Goal: Task Accomplishment & Management: Use online tool/utility

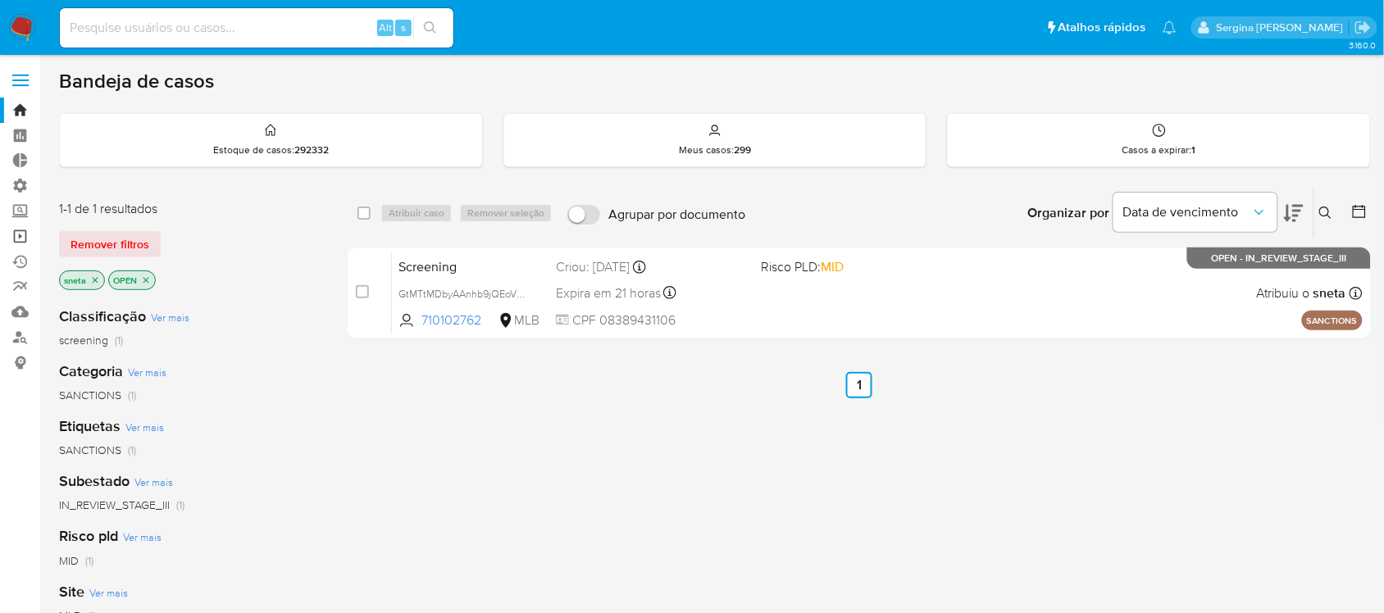
click at [23, 239] on link "Operações em massa" at bounding box center [97, 236] width 195 height 25
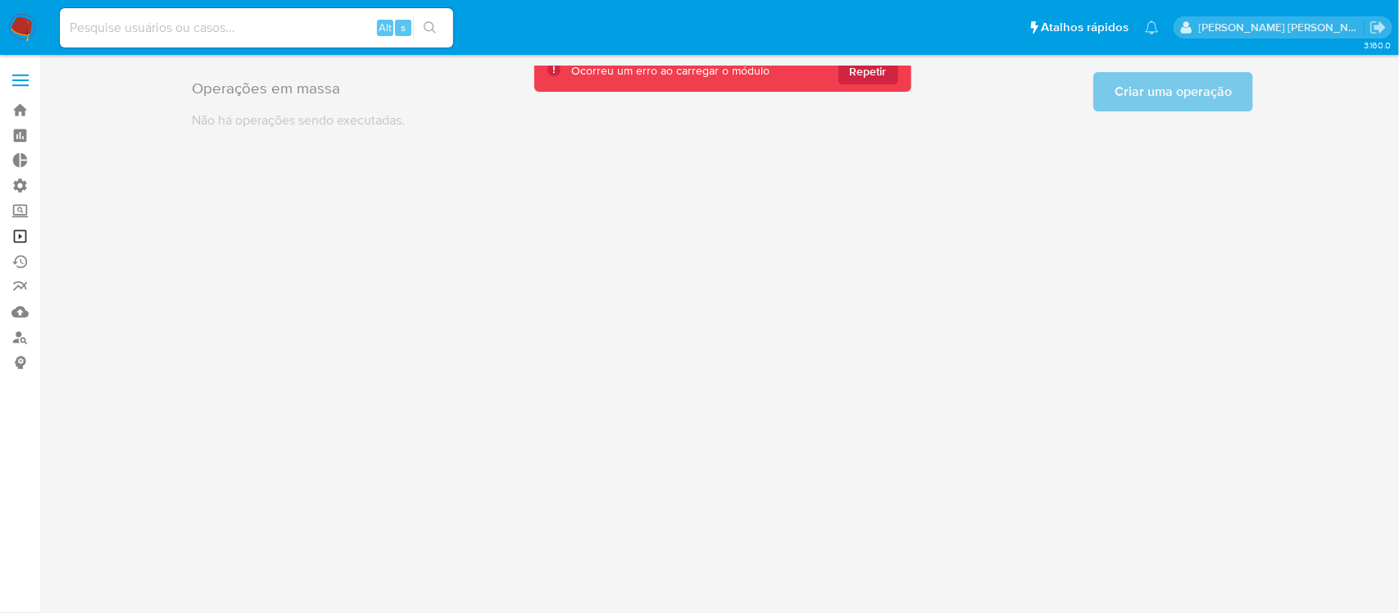
click at [25, 236] on link "Operações em massa" at bounding box center [97, 236] width 195 height 25
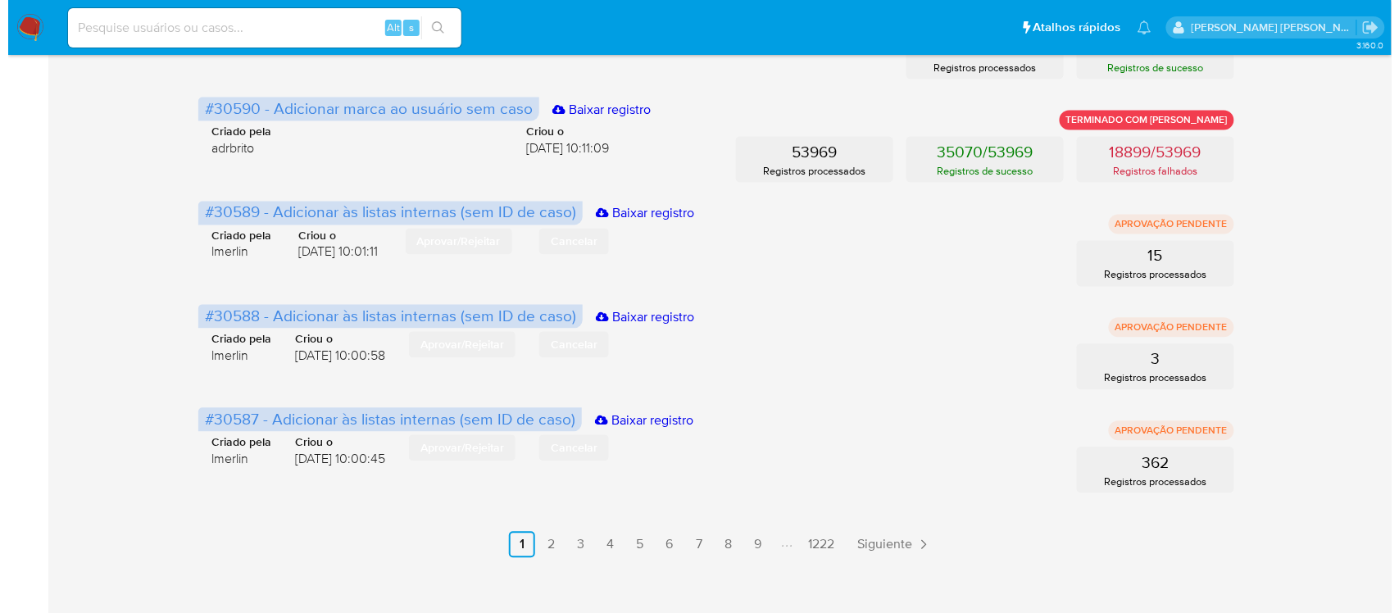
scroll to position [853, 0]
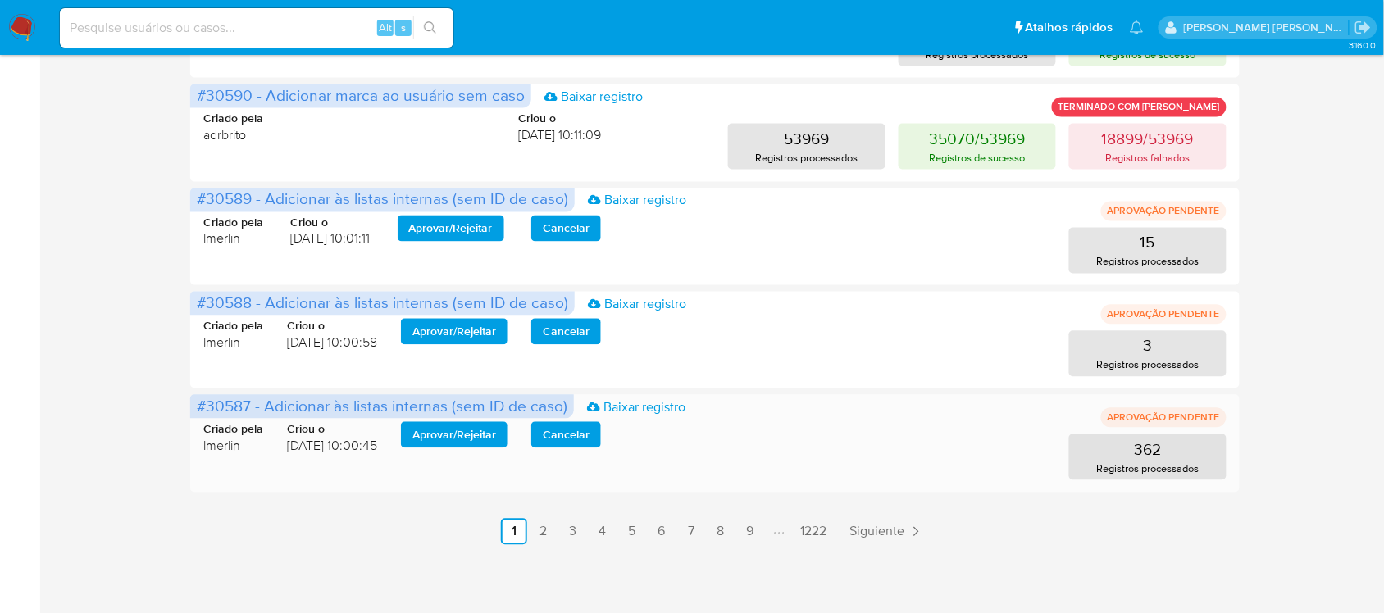
click at [448, 439] on span "Aprovar / Rejeitar" at bounding box center [454, 435] width 84 height 23
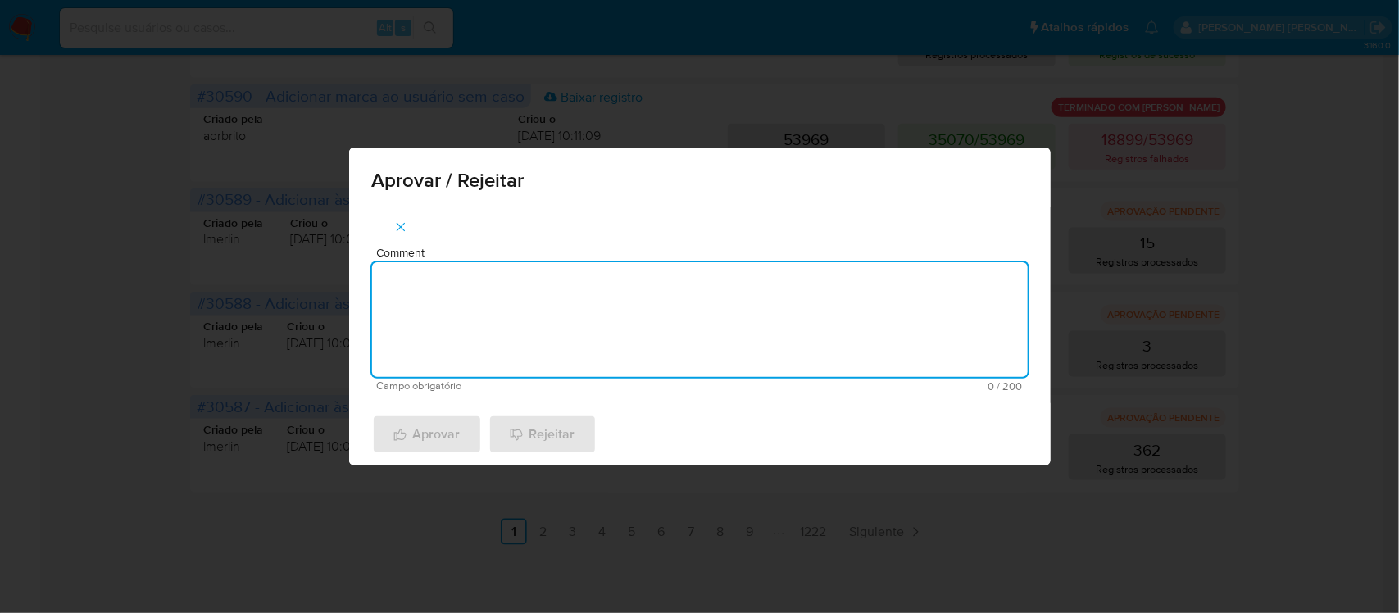
click at [502, 312] on textarea "Comment" at bounding box center [700, 319] width 656 height 115
paste textarea "De acordo com a manutencao do Relacionamento com o PEP/RCA"
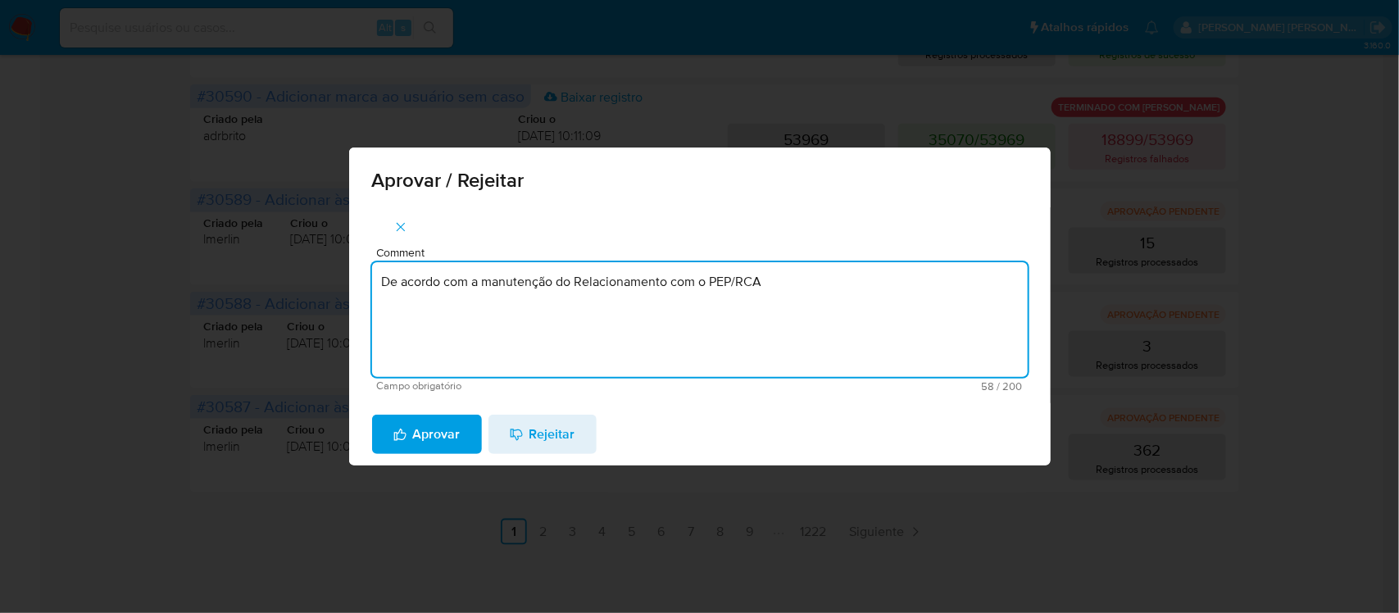
type textarea "De acordo com a manutenção do Relacionamento com o PEP/RCA"
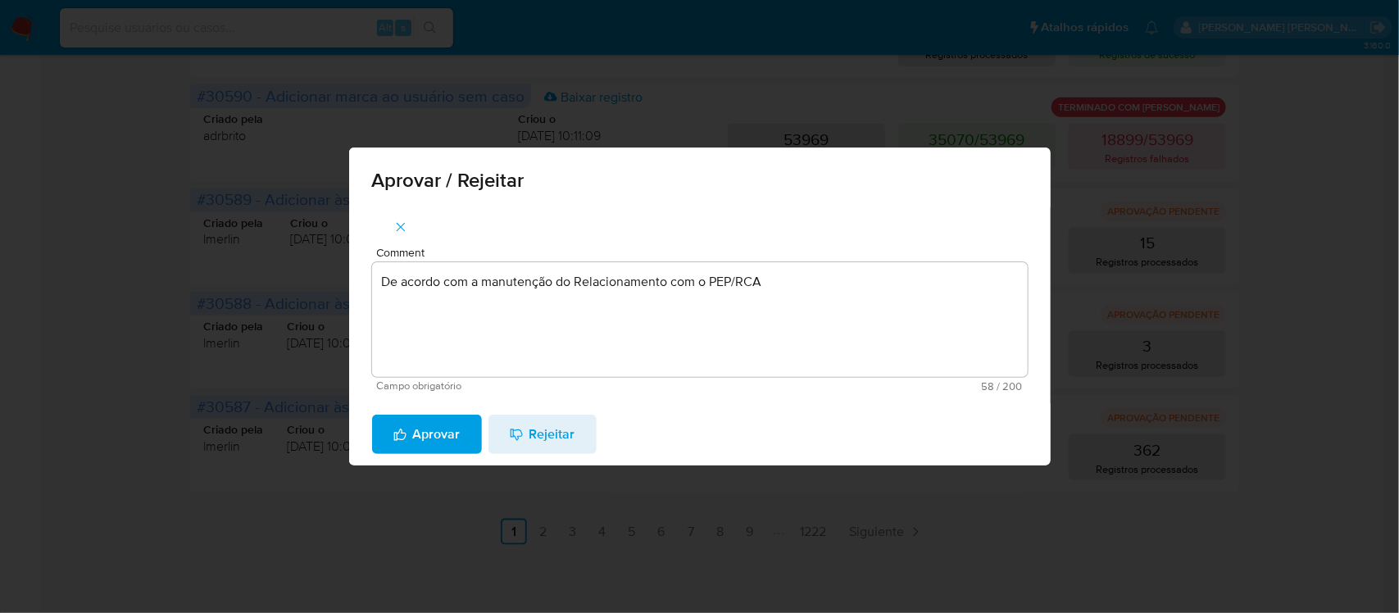
click at [449, 423] on span "Aprovar" at bounding box center [426, 434] width 67 height 36
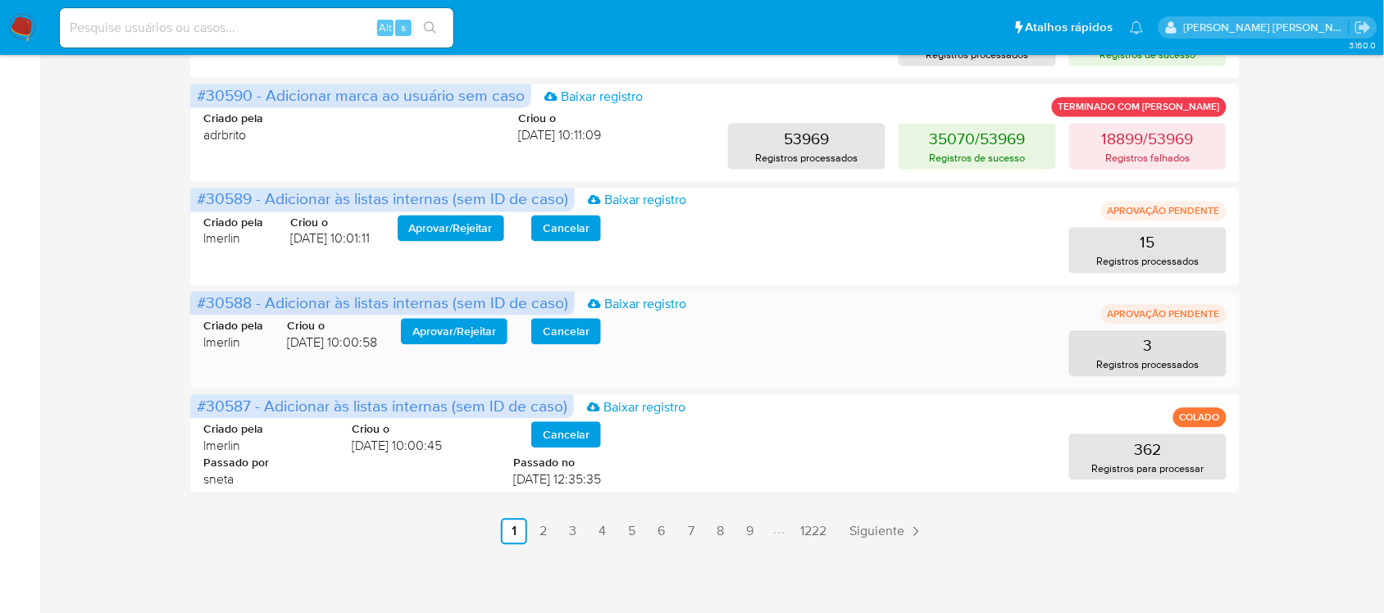
click at [466, 334] on span "Aprovar / Rejeitar" at bounding box center [454, 331] width 84 height 23
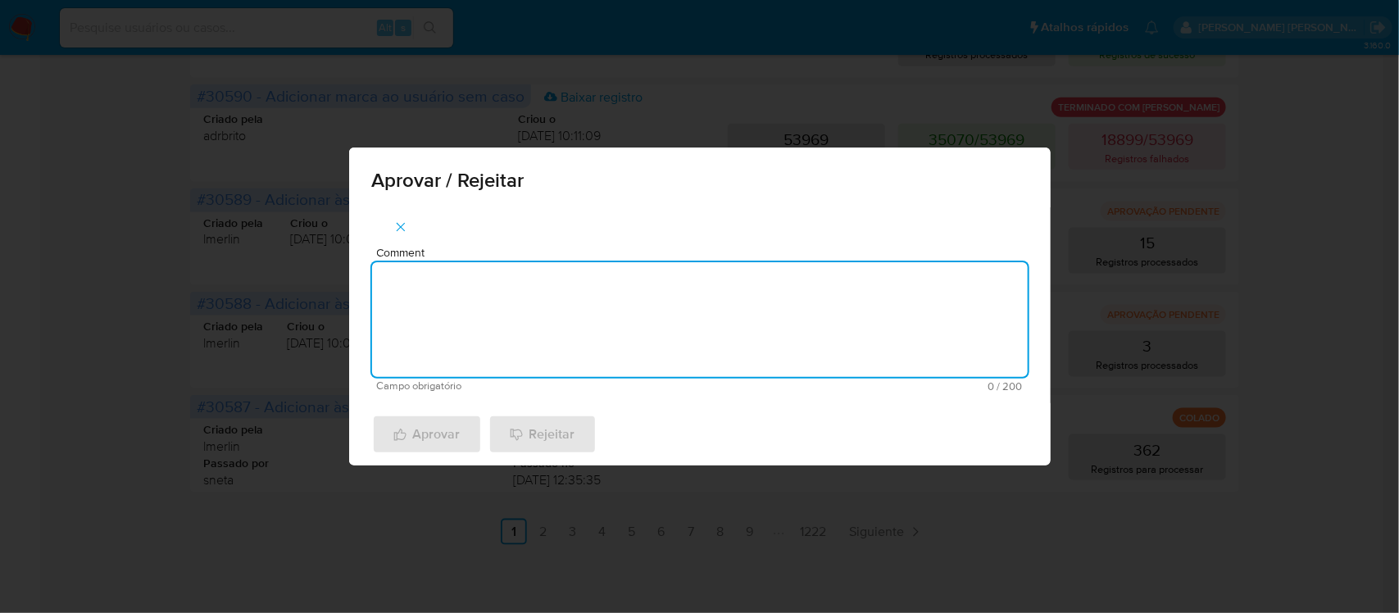
click at [440, 295] on textarea "Comment" at bounding box center [700, 319] width 656 height 115
paste textarea "De acordo com a recusa do relacionamento com o PEP/RCA"
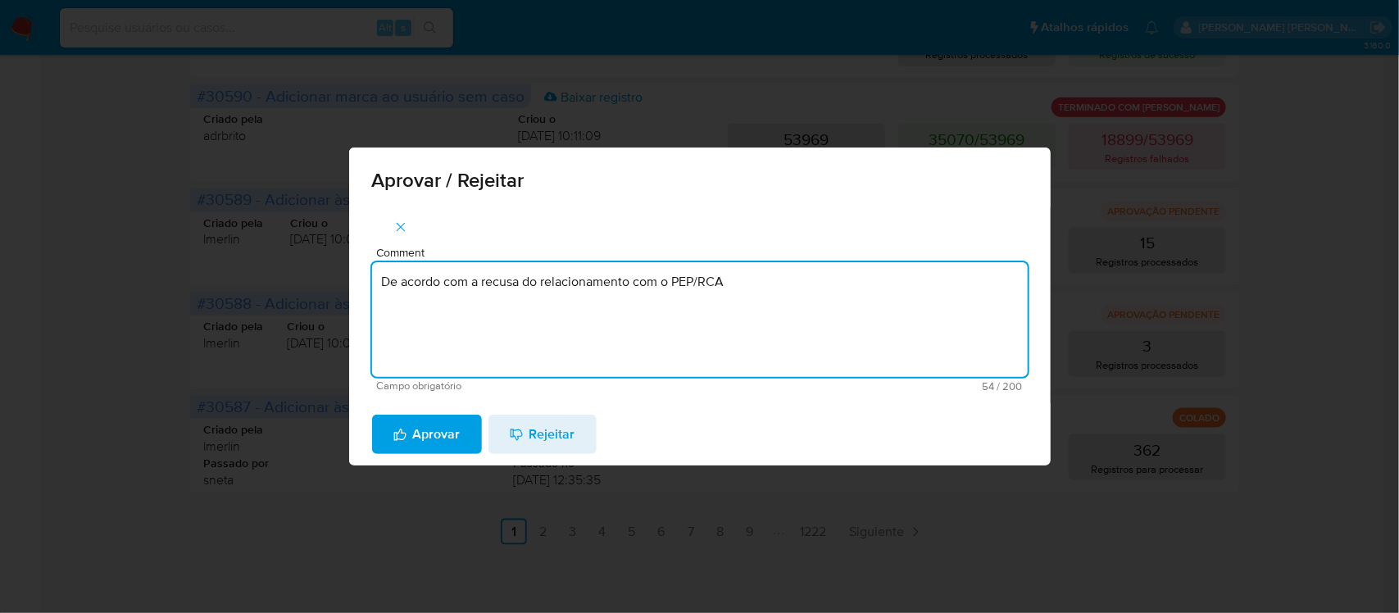
type textarea "De acordo com a recusa do relacionamento com o PEP/RCA"
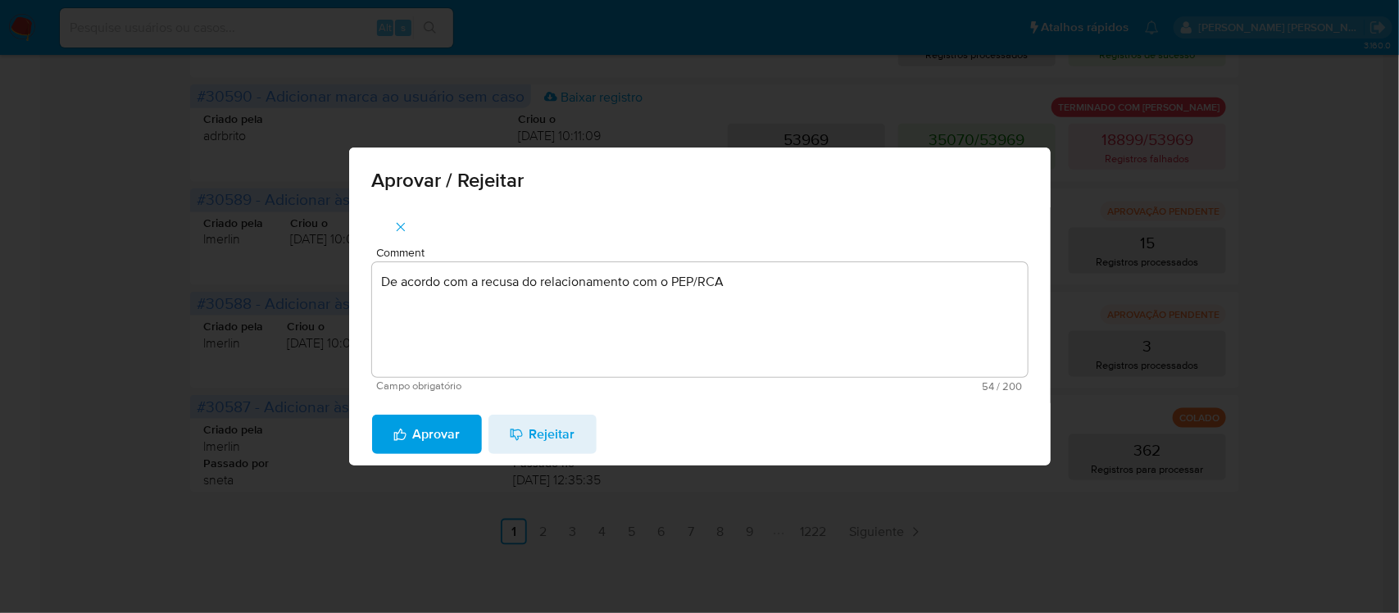
click at [422, 451] on span "Aprovar" at bounding box center [426, 434] width 67 height 36
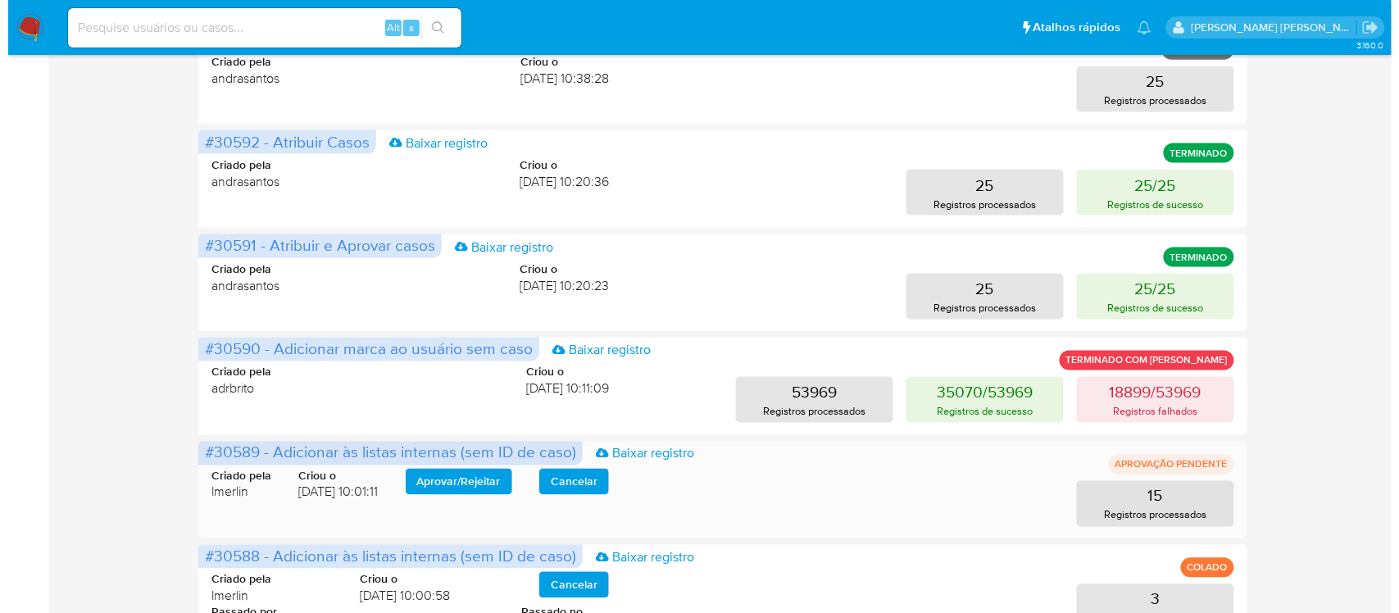
scroll to position [702, 0]
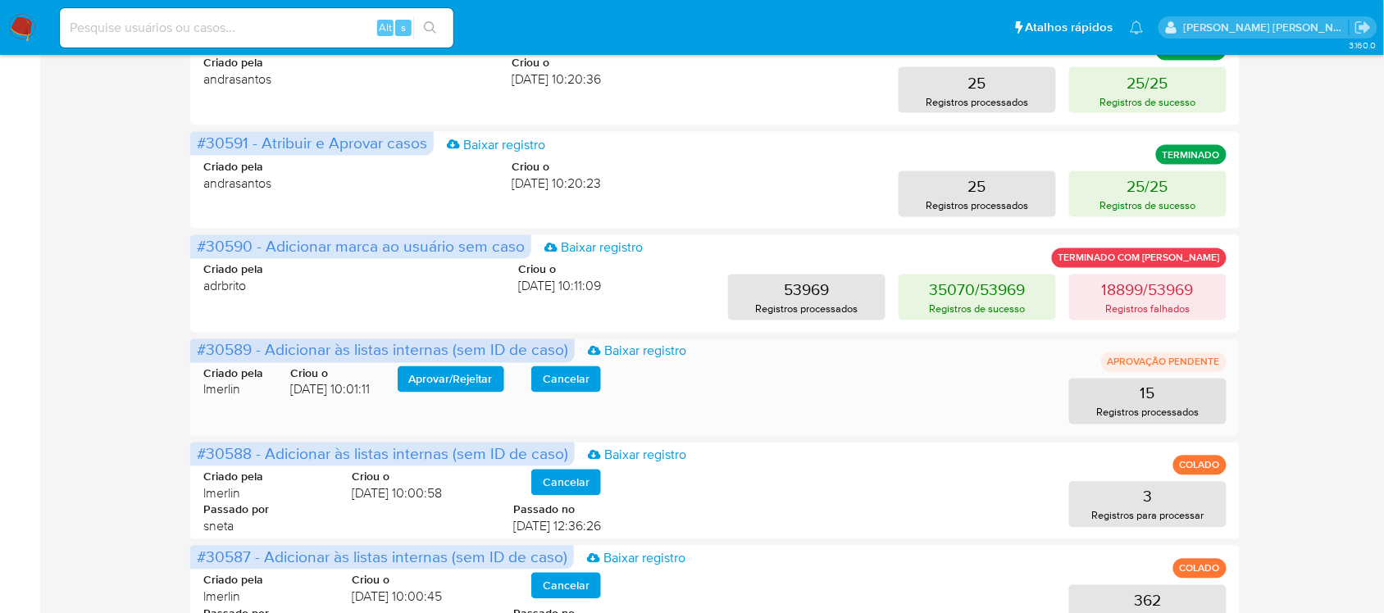
click at [468, 390] on span "Aprovar / Rejeitar" at bounding box center [451, 379] width 84 height 23
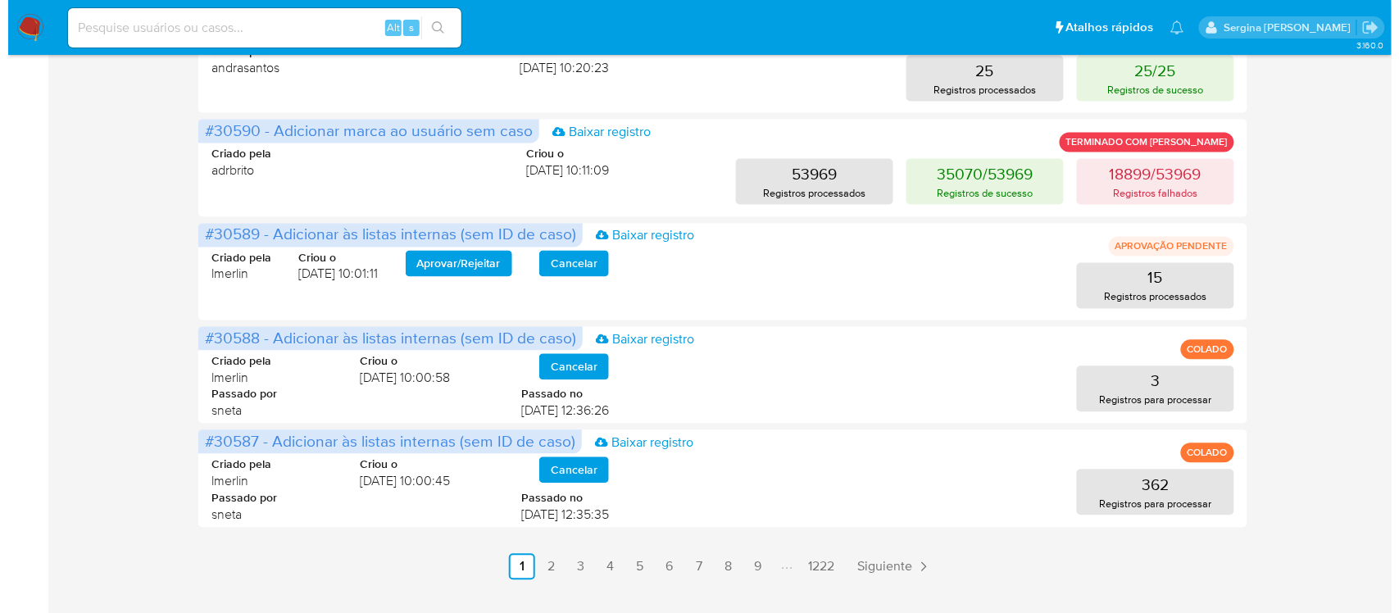
scroll to position [820, 0]
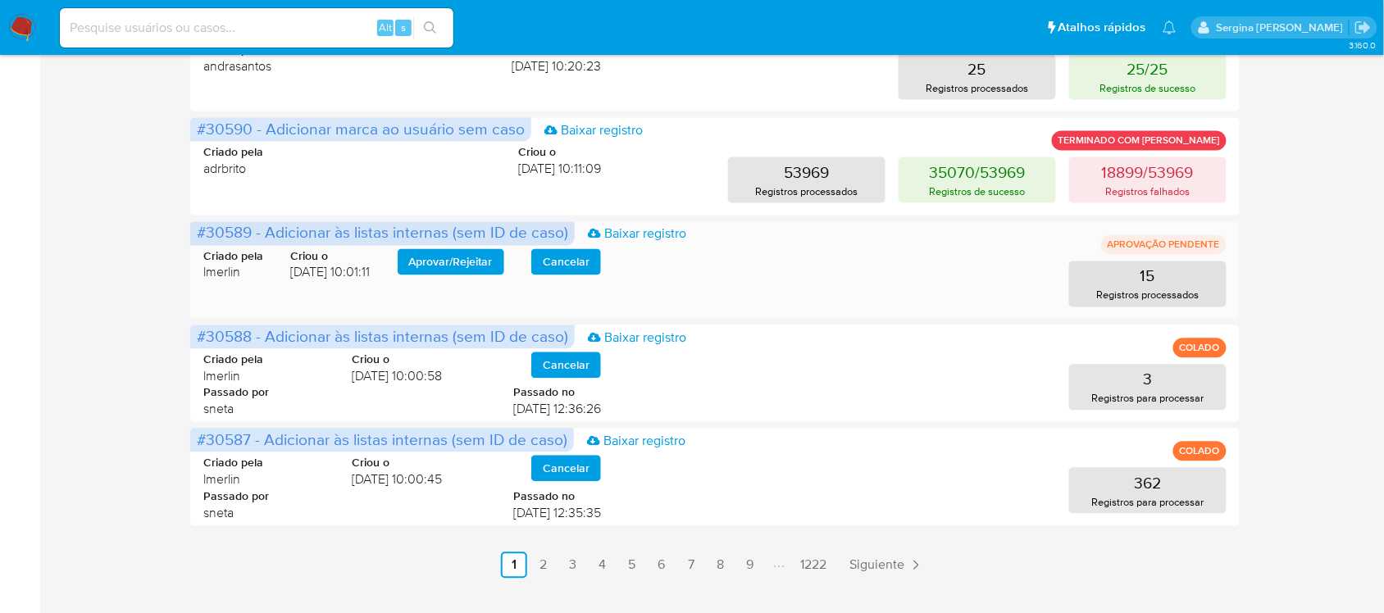
click at [436, 266] on span "Aprovar / Rejeitar" at bounding box center [451, 262] width 84 height 23
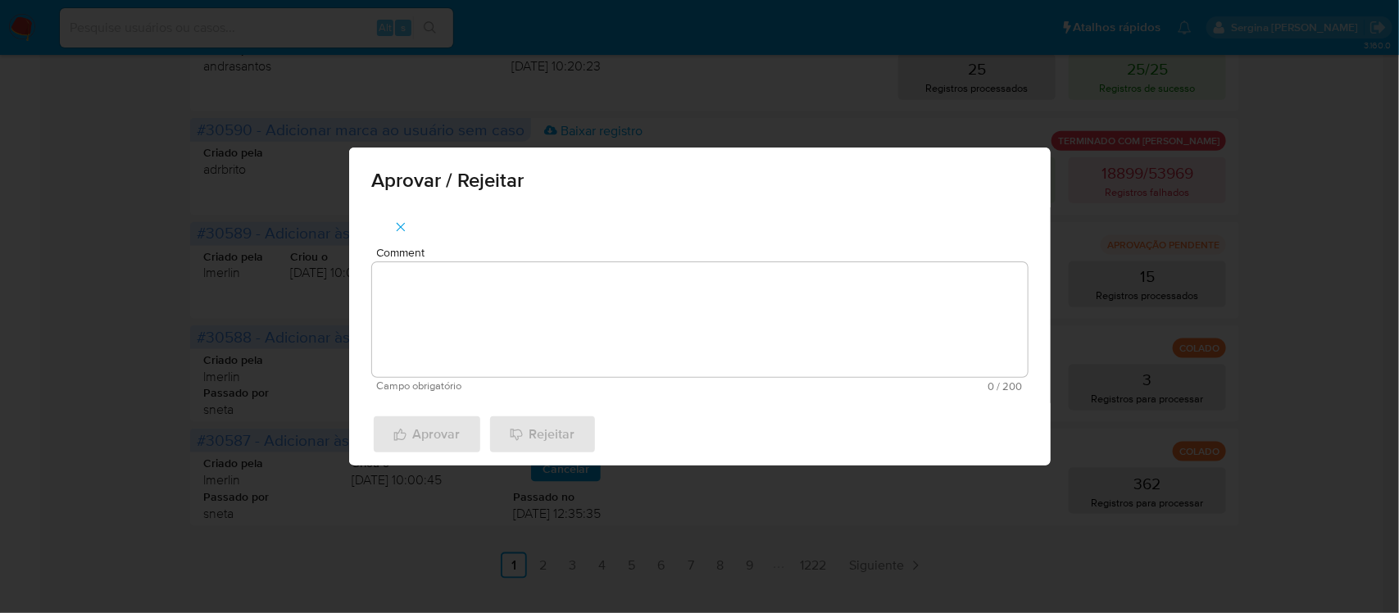
click at [425, 272] on textarea "Comment" at bounding box center [700, 319] width 656 height 115
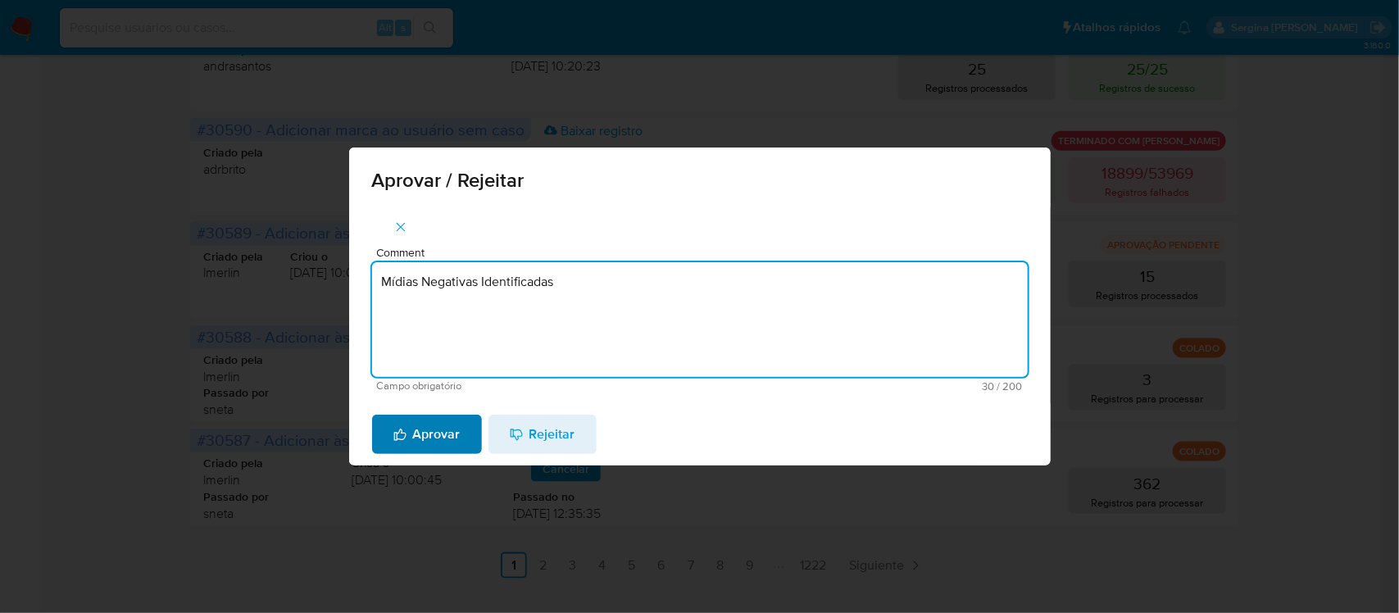
type textarea "Mídias Negativas Identificadas"
click at [411, 439] on span "Aprovar" at bounding box center [426, 434] width 67 height 36
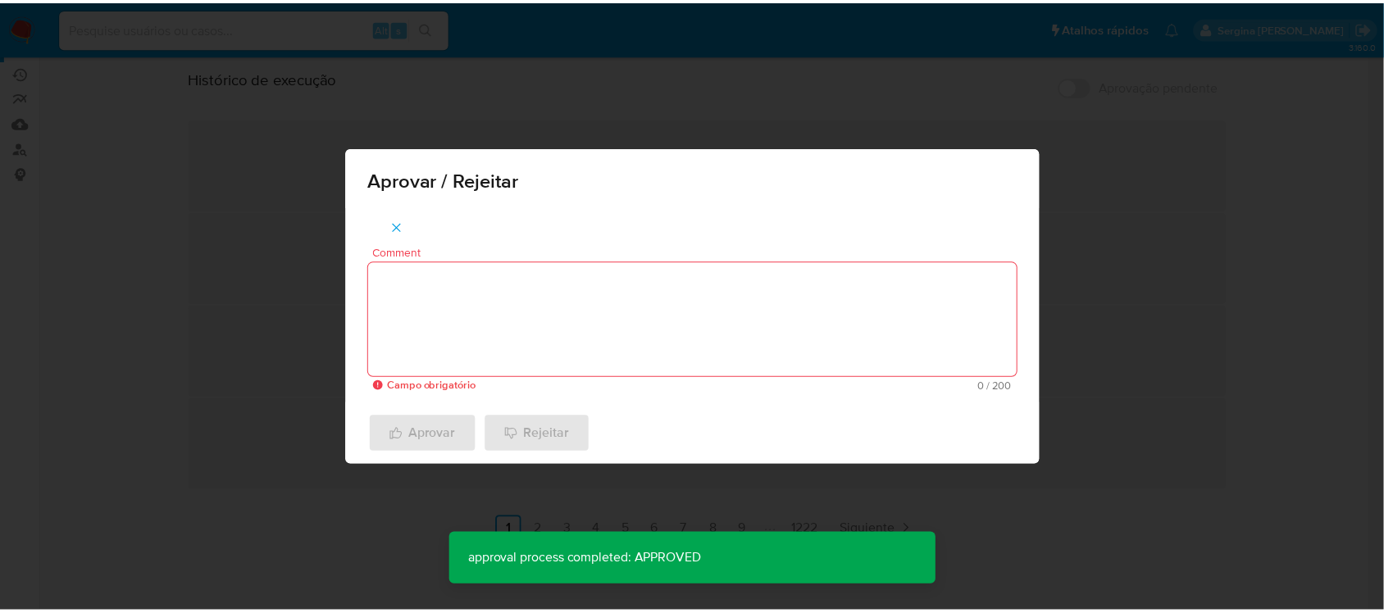
scroll to position [190, 0]
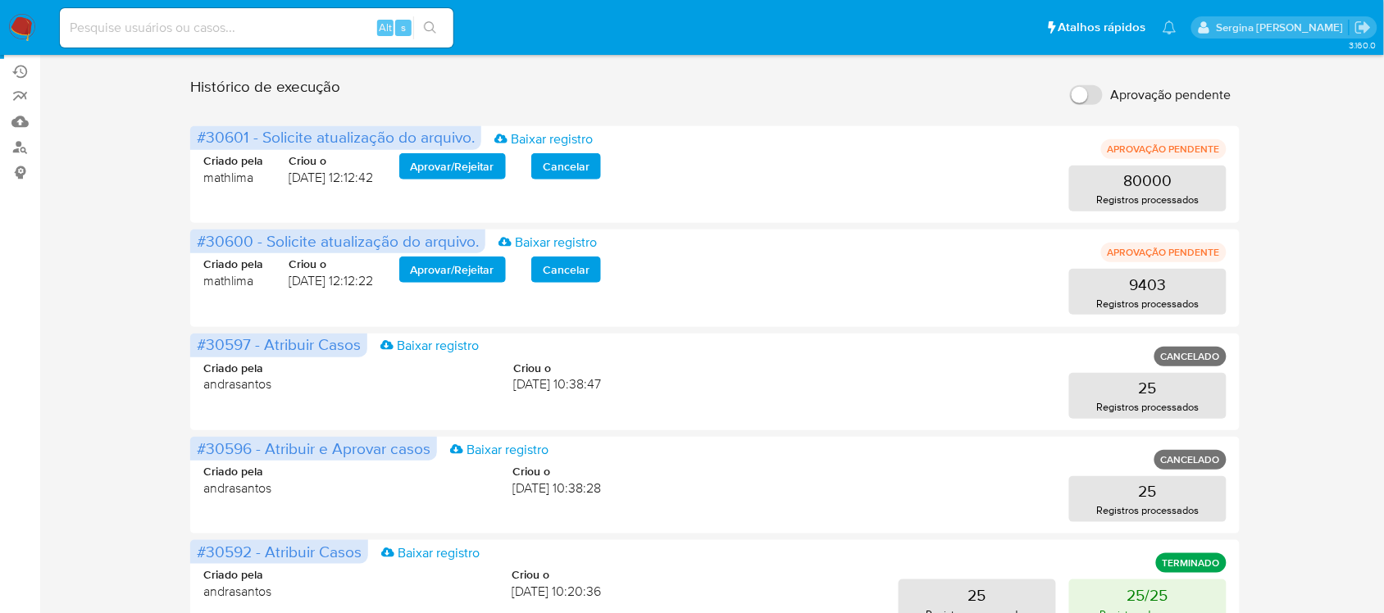
click at [411, 439] on span "#30596 - Atribuir e Aprovar casos" at bounding box center [314, 448] width 234 height 23
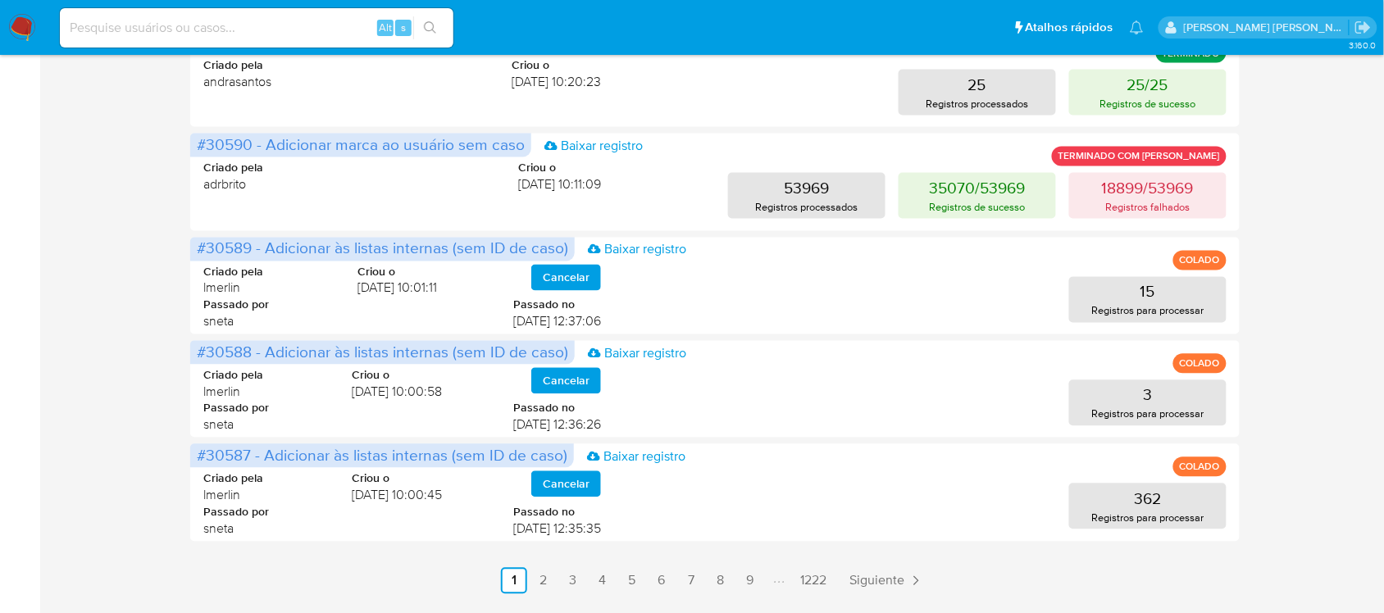
scroll to position [853, 0]
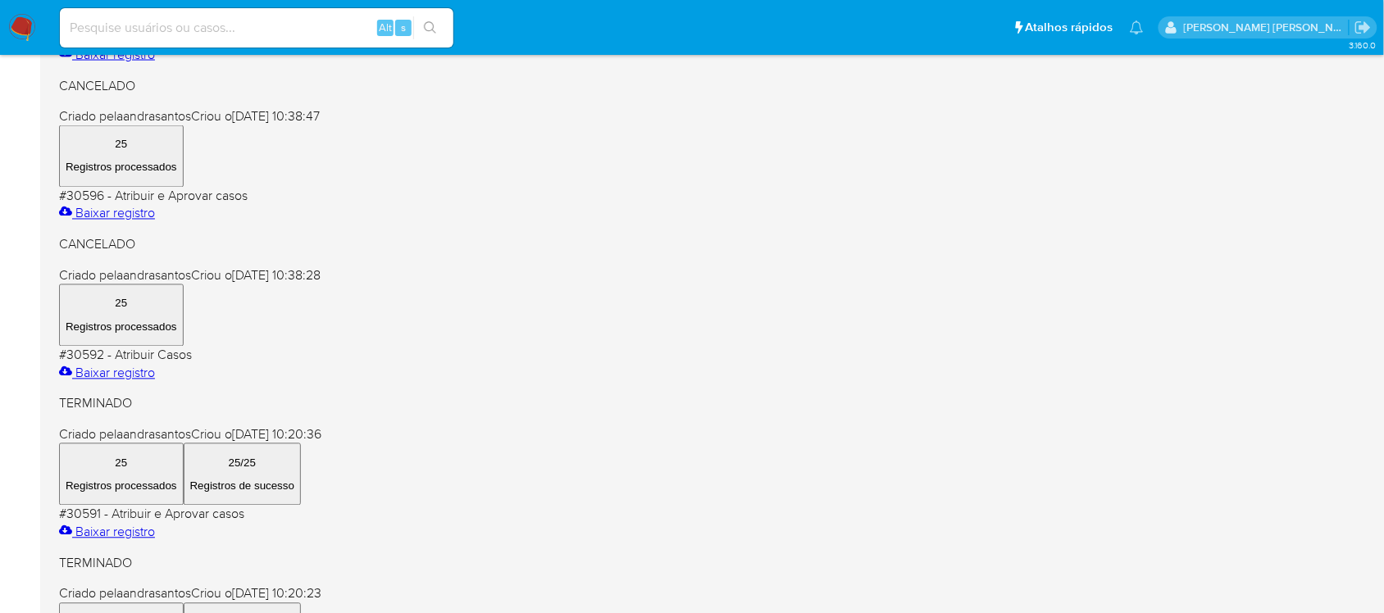
scroll to position [853, 0]
